Goal: Register for event/course

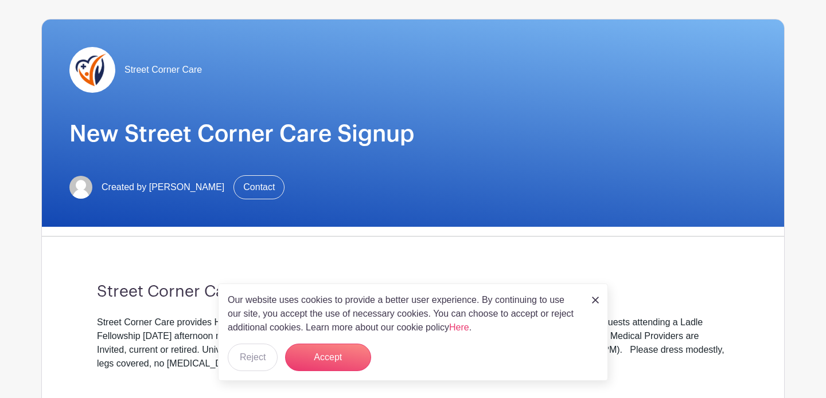
scroll to position [83, 0]
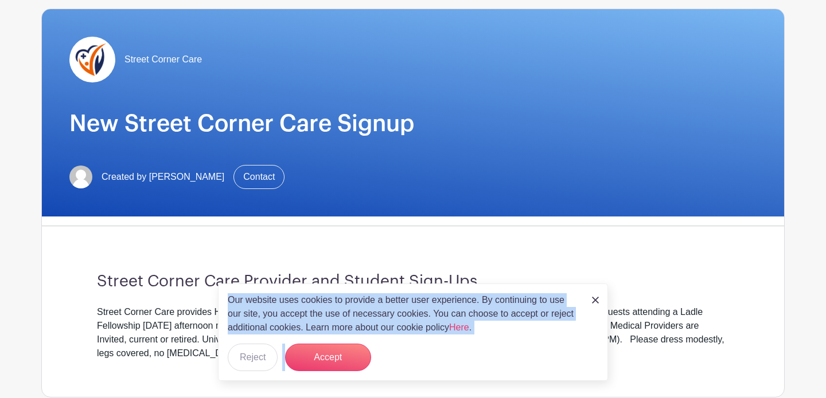
click at [593, 292] on div "Our website uses cookies to provide a better user experience. By continuing to …" at bounding box center [413, 332] width 390 height 97
click at [593, 298] on img at bounding box center [595, 300] width 7 height 7
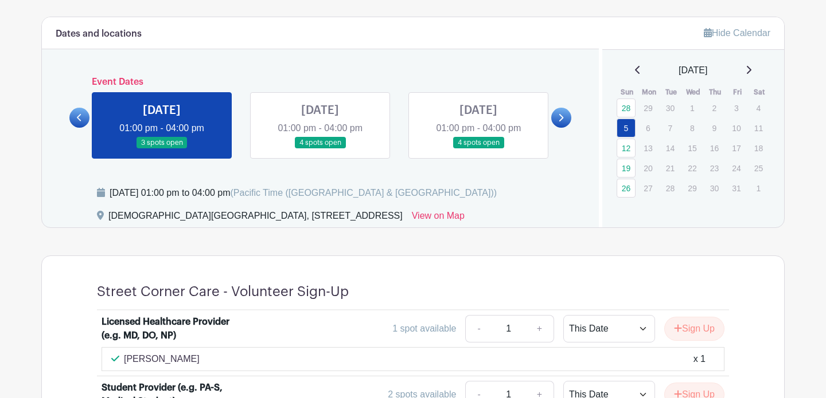
scroll to position [482, 0]
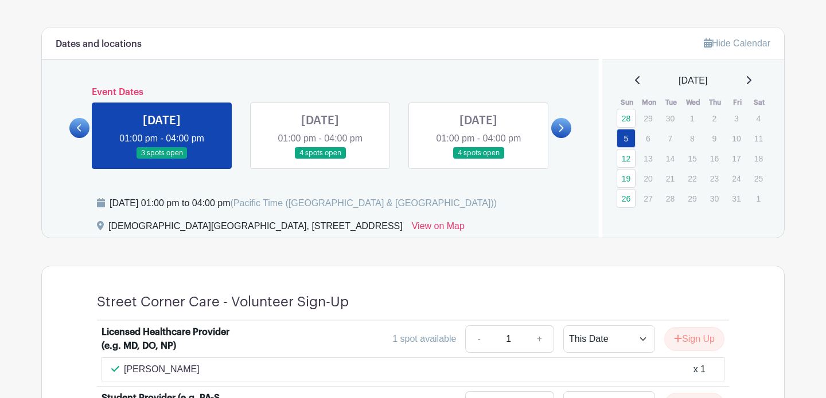
click at [341, 99] on div "[DATE] 01:00 pm - 04:00 pm 3 spots open [DATE] 01:00 pm - 04:00 pm 4 spots open…" at bounding box center [320, 131] width 475 height 76
click at [320, 159] on link at bounding box center [320, 159] width 0 height 0
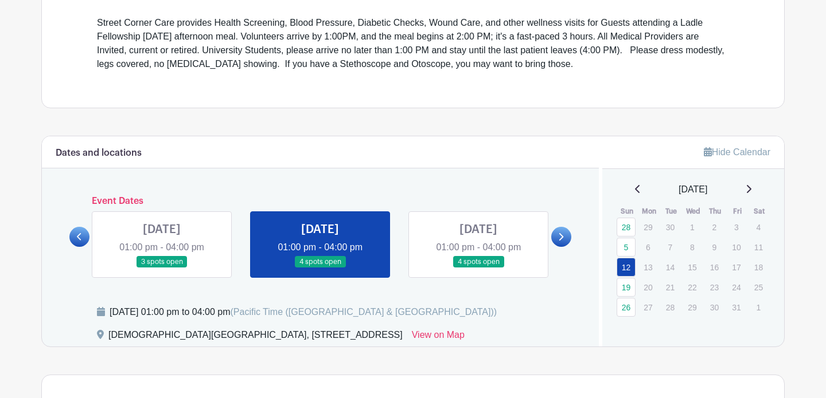
scroll to position [371, 0]
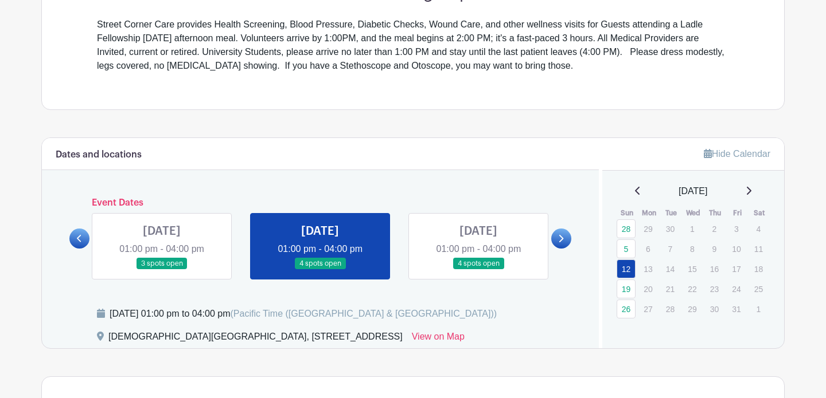
click at [751, 195] on icon at bounding box center [748, 190] width 6 height 9
click at [751, 190] on icon at bounding box center [748, 190] width 6 height 9
click at [626, 327] on link "30" at bounding box center [625, 329] width 19 height 19
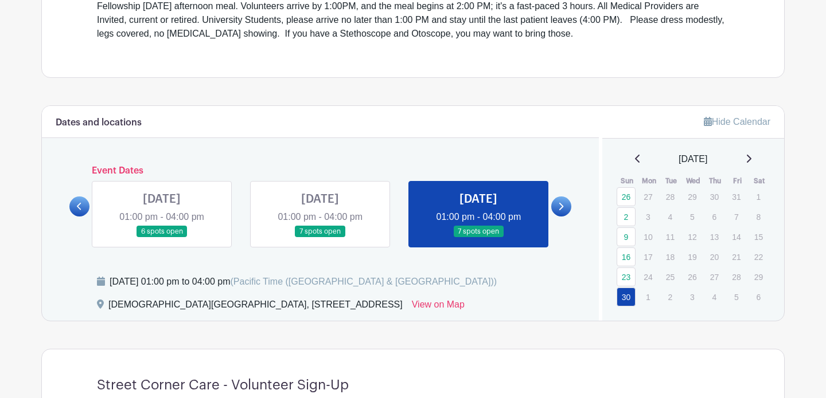
scroll to position [392, 0]
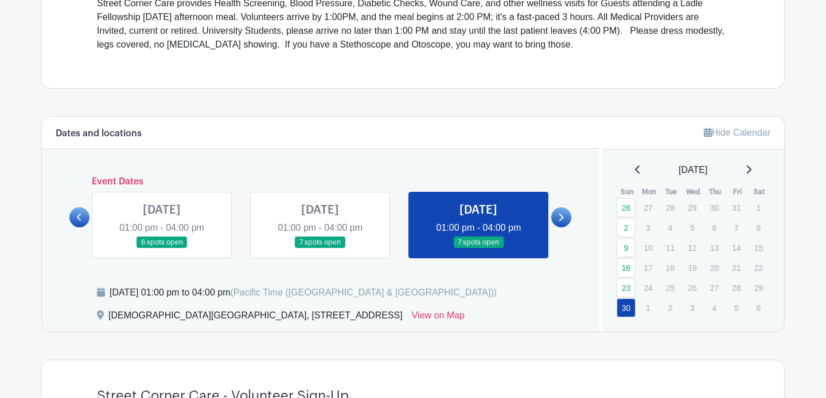
click at [751, 166] on icon at bounding box center [748, 169] width 6 height 9
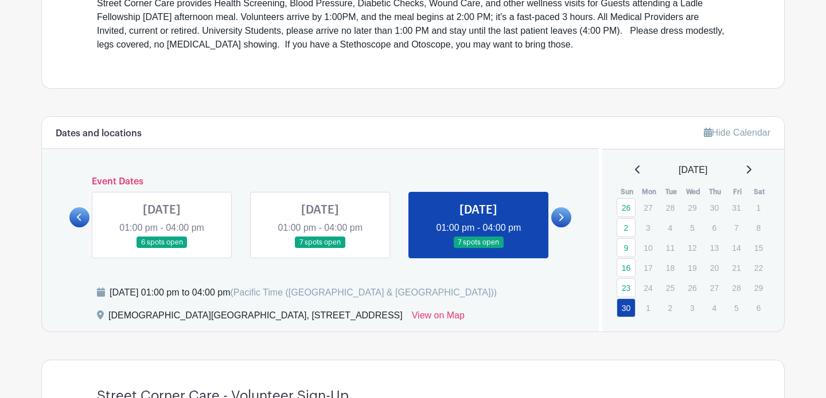
click at [751, 169] on icon at bounding box center [748, 169] width 6 height 9
click at [751, 166] on icon at bounding box center [748, 170] width 5 height 8
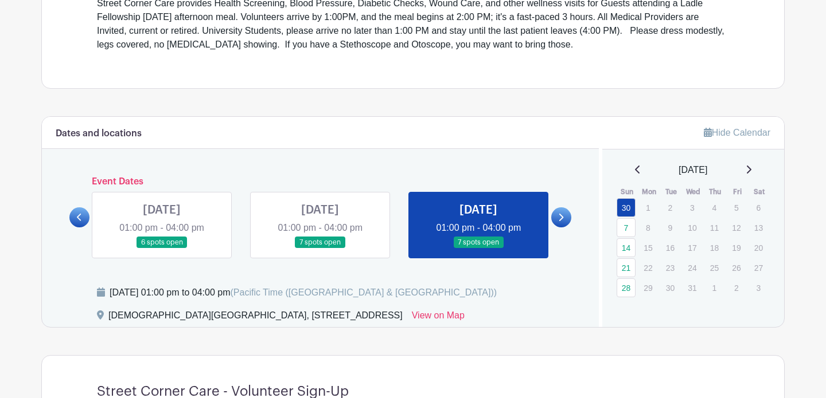
click at [751, 166] on icon at bounding box center [748, 170] width 5 height 8
click at [625, 294] on link "25" at bounding box center [625, 288] width 19 height 19
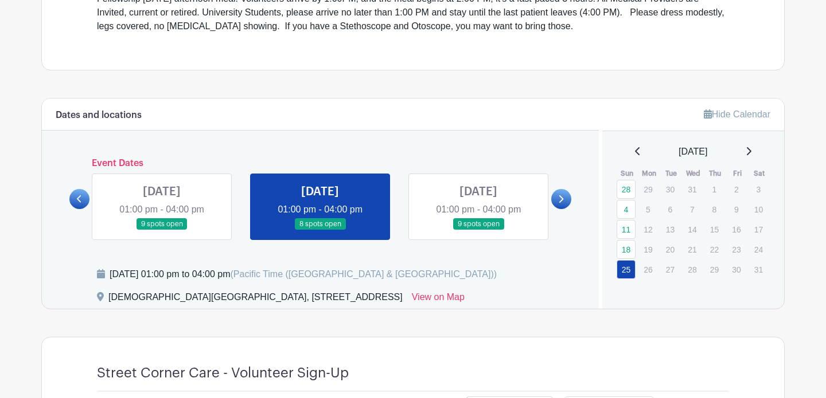
scroll to position [386, 0]
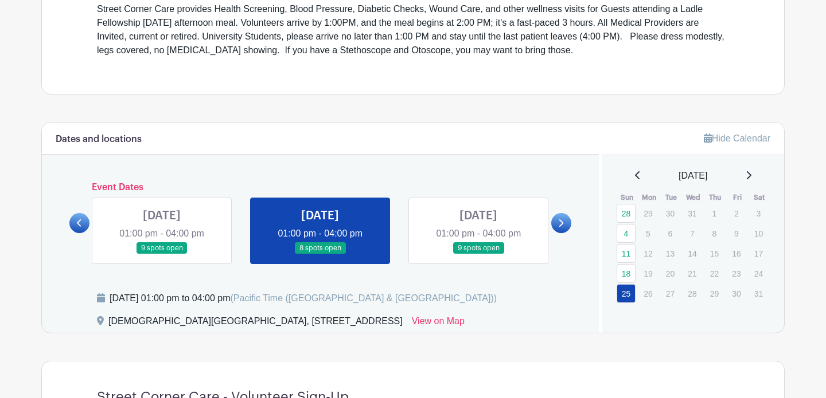
click at [478, 255] on link at bounding box center [478, 255] width 0 height 0
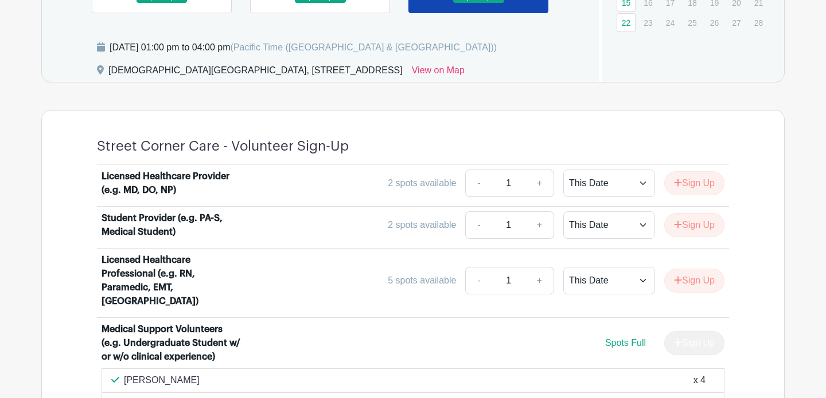
scroll to position [422, 0]
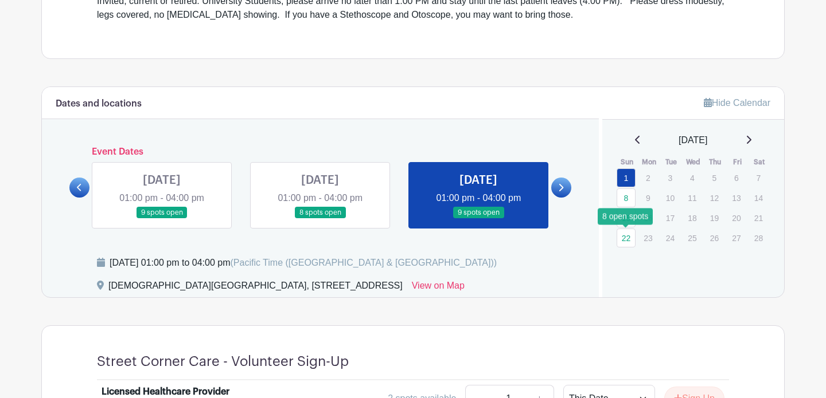
click at [628, 238] on link "22" at bounding box center [625, 238] width 19 height 19
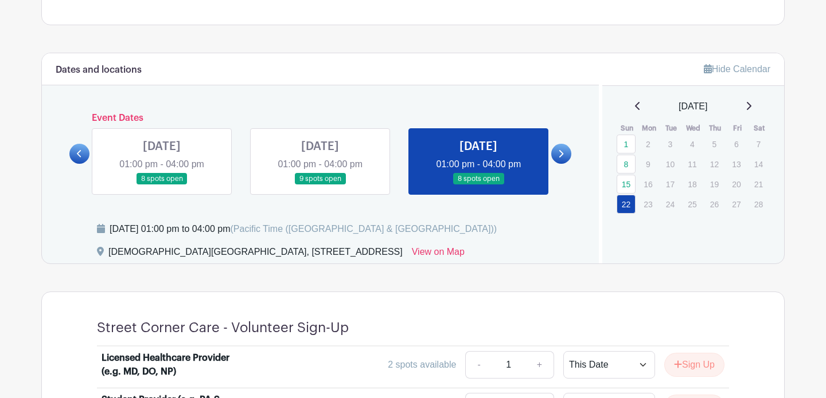
scroll to position [452, 0]
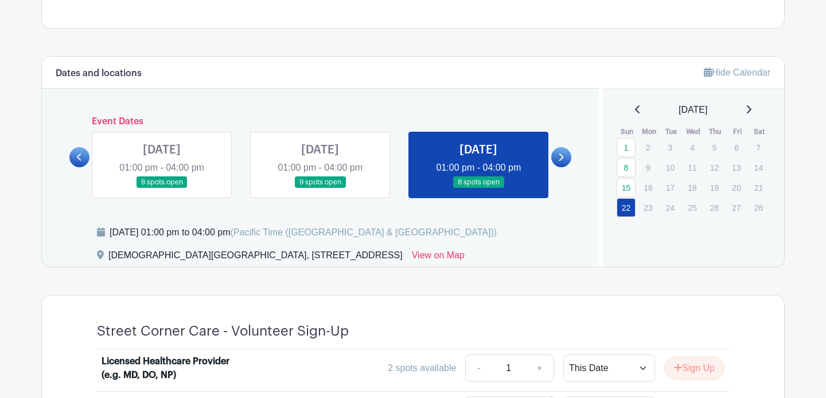
click at [751, 107] on icon at bounding box center [748, 109] width 6 height 9
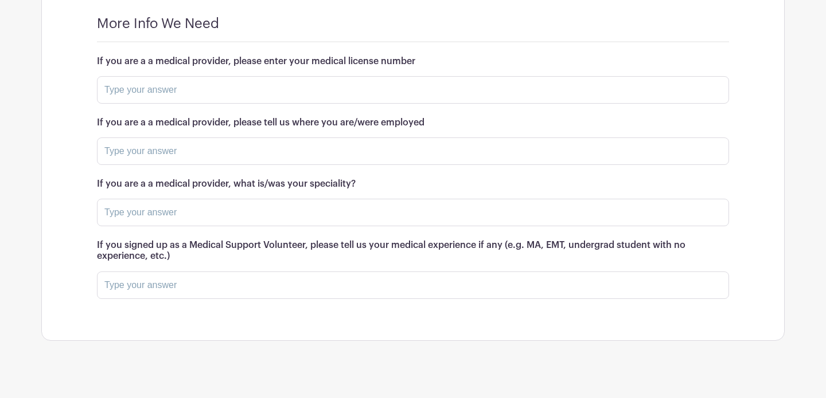
scroll to position [602, 0]
